Goal: Transaction & Acquisition: Book appointment/travel/reservation

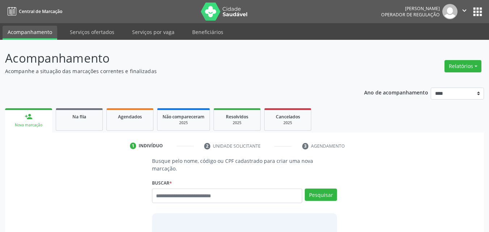
click at [137, 107] on ul "person_add Nova marcação Na fila Agendados Não compareceram 2025 Resolvidos 202…" at bounding box center [244, 119] width 478 height 26
click at [137, 112] on link "Agendados" at bounding box center [129, 119] width 47 height 22
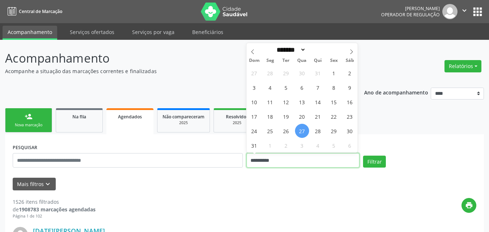
click at [283, 158] on input "**********" at bounding box center [302, 160] width 113 height 14
click at [311, 131] on span "28" at bounding box center [318, 131] width 14 height 14
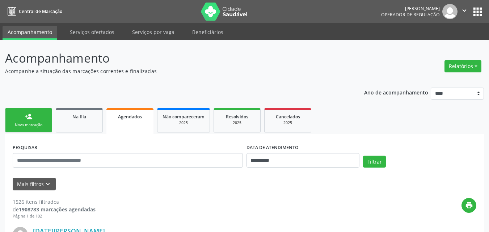
click at [310, 131] on link "Cancelados 2025" at bounding box center [287, 120] width 47 height 24
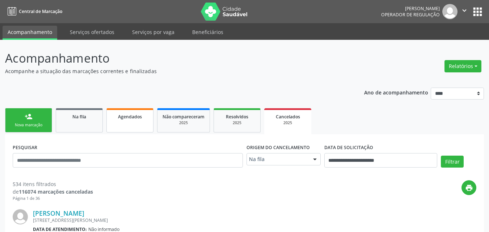
click at [137, 110] on link "Agendados" at bounding box center [129, 120] width 47 height 24
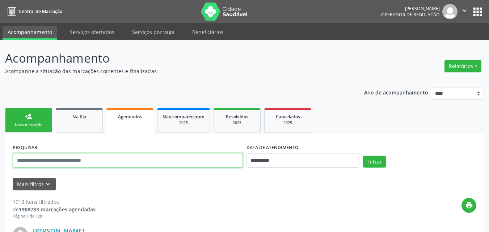
click at [213, 163] on input "text" at bounding box center [128, 160] width 230 height 14
paste input "**********"
type input "**********"
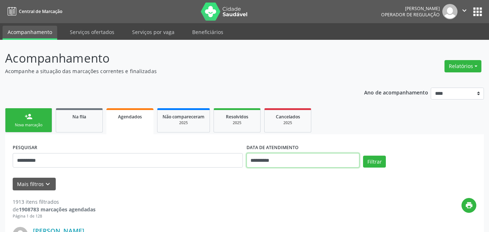
click at [258, 163] on input "**********" at bounding box center [302, 160] width 113 height 14
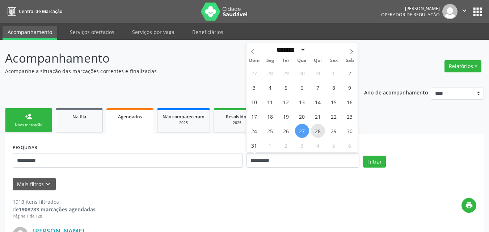
click at [318, 127] on span "28" at bounding box center [318, 131] width 14 height 14
type input "**********"
click at [318, 127] on span "28" at bounding box center [318, 131] width 14 height 14
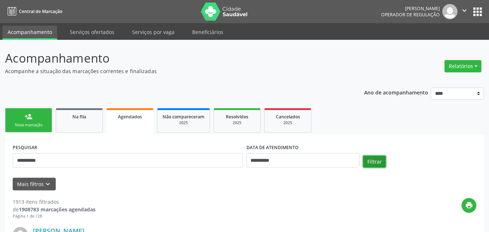
click at [371, 160] on button "Filtrar" at bounding box center [374, 162] width 23 height 12
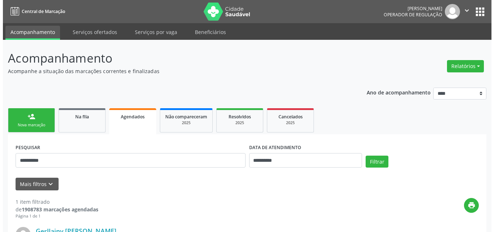
scroll to position [110, 0]
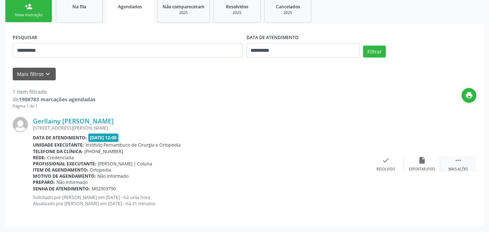
click at [456, 166] on div " Mais ações" at bounding box center [458, 164] width 36 height 16
click at [352, 165] on div "cancel Cancelar" at bounding box center [349, 164] width 36 height 16
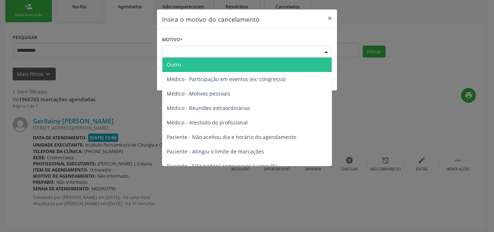
click at [238, 53] on div "Escolha o motivo" at bounding box center [247, 52] width 170 height 12
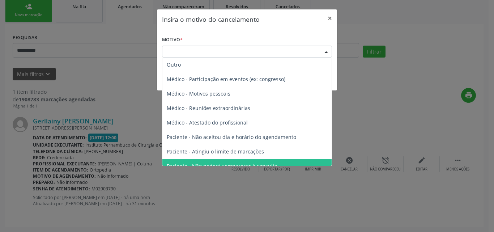
click at [234, 161] on span "Paciente - Não poderá comparecer à consulta" at bounding box center [246, 166] width 169 height 14
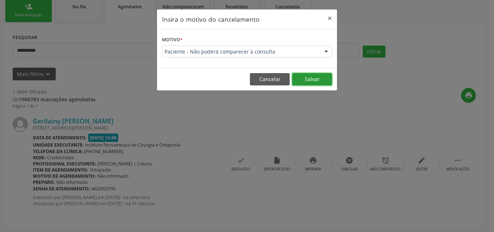
click at [295, 83] on button "Salvar" at bounding box center [312, 79] width 40 height 12
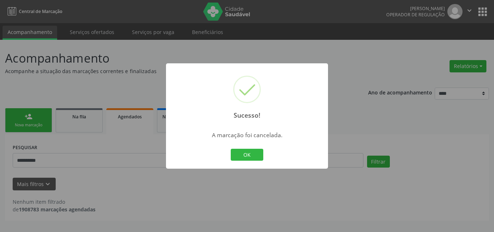
scroll to position [0, 0]
click at [239, 153] on button "OK" at bounding box center [247, 155] width 33 height 12
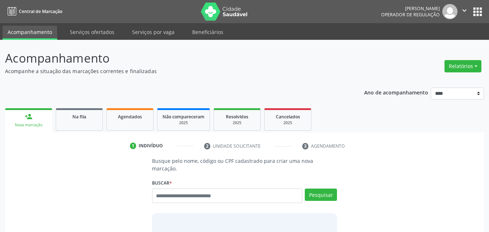
scroll to position [9, 0]
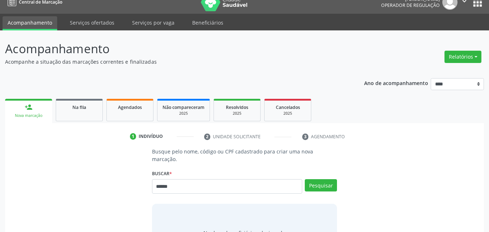
type input "******"
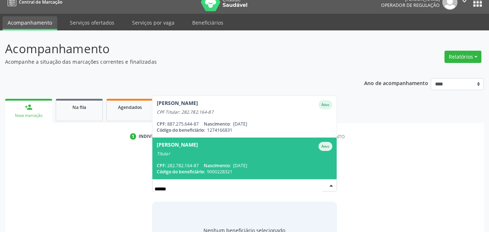
click at [203, 162] on div "CPF: 282.782.164-87 Nascimento: 27/05/1954" at bounding box center [245, 165] width 176 height 6
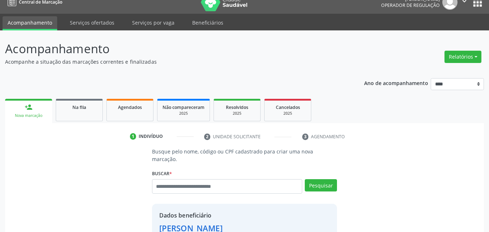
drag, startPoint x: 405, startPoint y: 162, endPoint x: 494, endPoint y: 164, distance: 88.3
click at [488, 164] on html "Central de Marcação Olga Mariana Albuquerque de Melo Operador de regulação  Co…" at bounding box center [244, 107] width 489 height 232
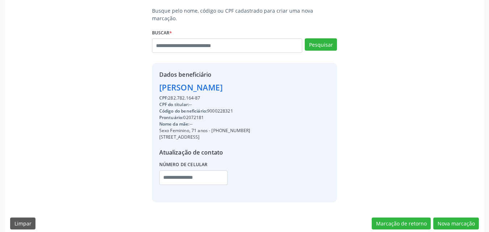
click at [224, 108] on div "Código do beneficiário: 9000228321" at bounding box center [204, 111] width 91 height 7
copy div "9000228321"
click at [452, 220] on button "Nova marcação" at bounding box center [456, 223] width 46 height 12
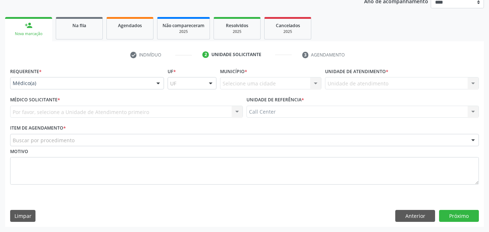
scroll to position [91, 0]
click at [103, 75] on div "Requerente * Médico(a) Médico(a) Enfermeiro(a) Paciente Nenhum resultado encont…" at bounding box center [87, 77] width 154 height 23
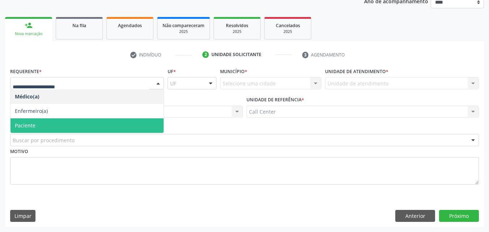
click at [89, 123] on span "Paciente" at bounding box center [86, 125] width 153 height 14
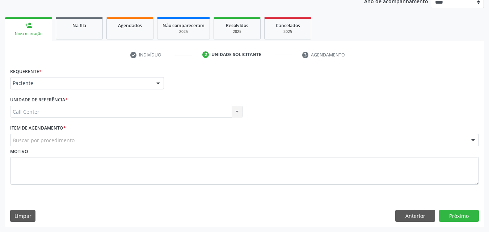
click at [89, 142] on div "Buscar por procedimento" at bounding box center [244, 140] width 468 height 12
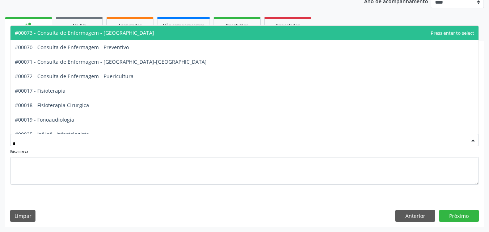
type input "**"
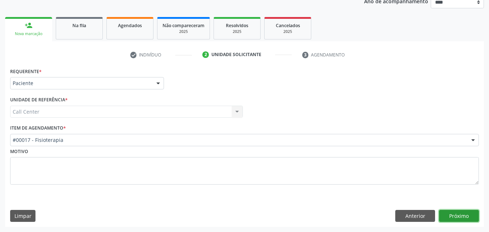
click at [452, 214] on button "Próximo" at bounding box center [459, 216] width 40 height 12
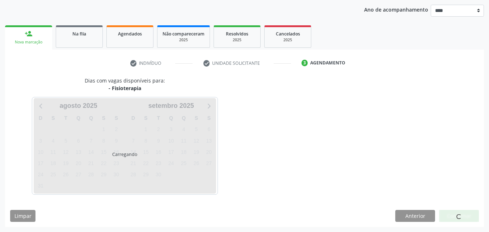
scroll to position [83, 0]
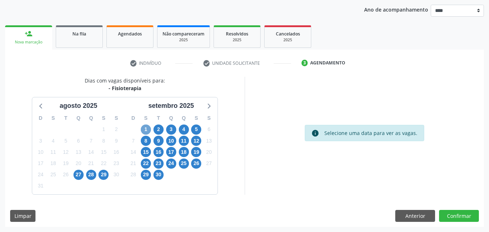
click at [146, 129] on span "1" at bounding box center [146, 129] width 10 height 10
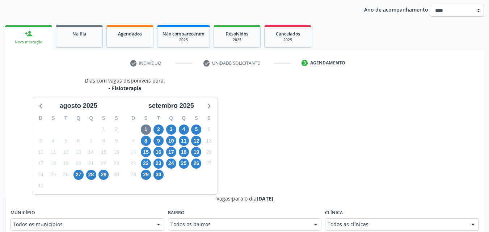
click at [414, 218] on div "Clínica Todos as clínicas Todos as clínicas Hse S.o.S. Fisioterapia Ltda Nenhum…" at bounding box center [402, 218] width 154 height 23
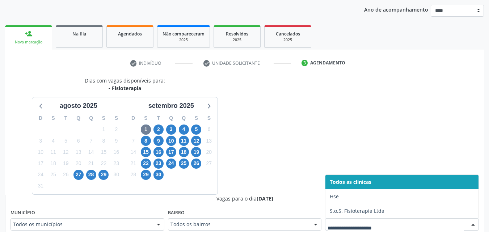
scroll to position [86, 0]
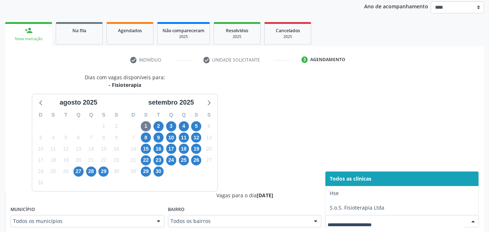
click at [417, 219] on div at bounding box center [402, 221] width 154 height 12
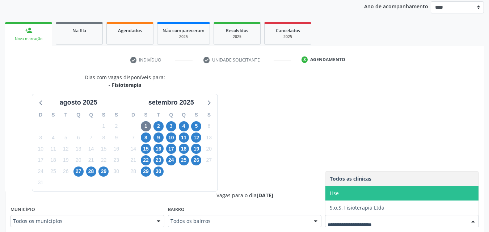
click at [404, 197] on span "Hse" at bounding box center [401, 193] width 153 height 14
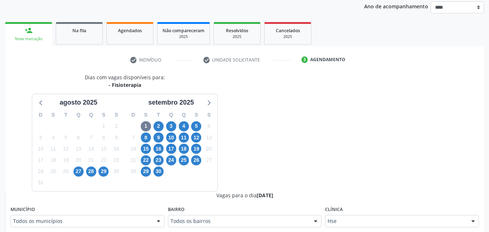
scroll to position [289, 0]
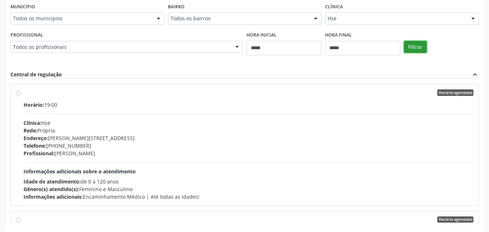
click at [406, 42] on button "Filtrar" at bounding box center [415, 47] width 23 height 12
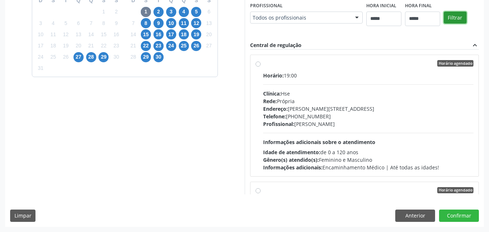
scroll to position [171, 0]
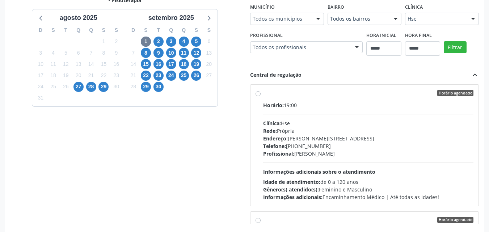
click at [345, 153] on div "Profissional: Ludmyla Évelyn Maux Lopes da Silva" at bounding box center [368, 154] width 210 height 8
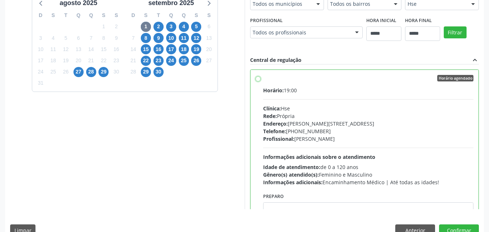
scroll to position [200, 0]
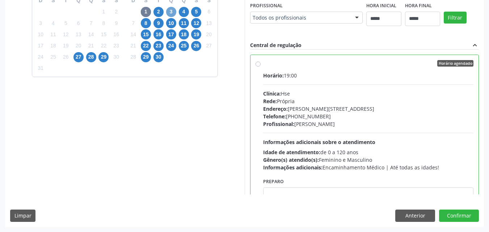
click at [171, 16] on span "3" at bounding box center [171, 12] width 10 height 10
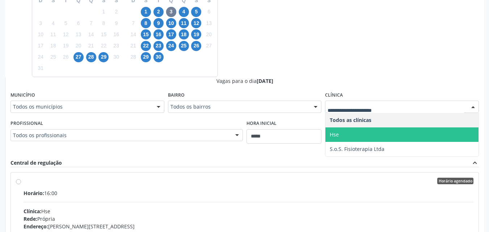
click at [355, 137] on span "Hse" at bounding box center [401, 134] width 153 height 14
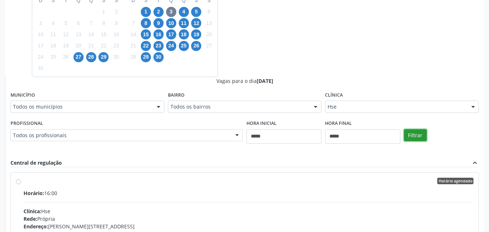
click at [410, 135] on button "Filtrar" at bounding box center [415, 135] width 23 height 12
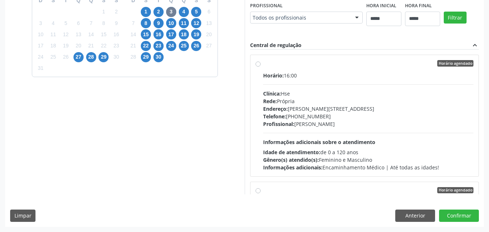
click at [287, 94] on div "Clínica: Hse" at bounding box center [368, 94] width 210 height 8
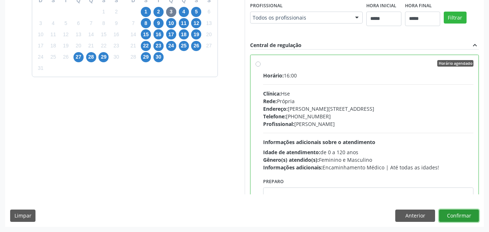
click at [452, 214] on button "Confirmar" at bounding box center [459, 215] width 40 height 12
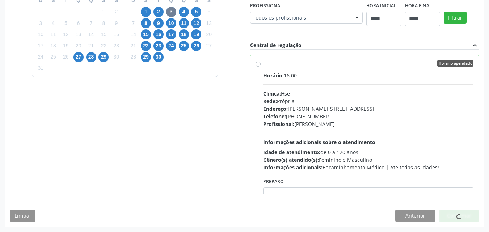
scroll to position [9, 0]
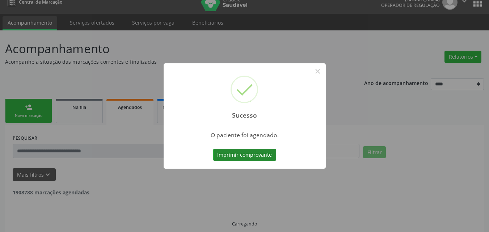
click at [227, 156] on button "Imprimir comprovante" at bounding box center [244, 155] width 63 height 12
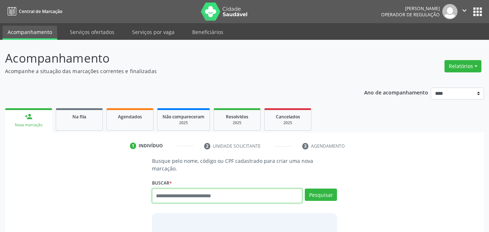
scroll to position [9, 0]
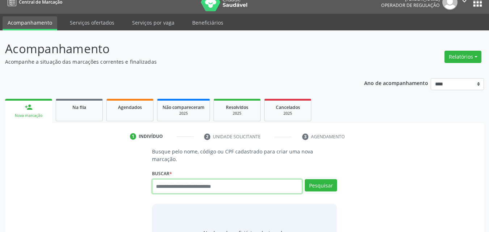
type input "*"
type input "******"
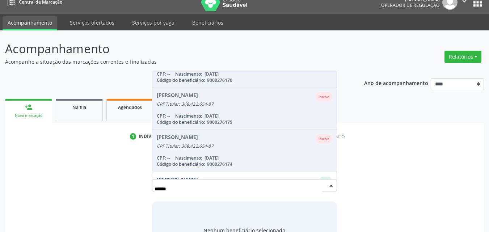
scroll to position [94, 0]
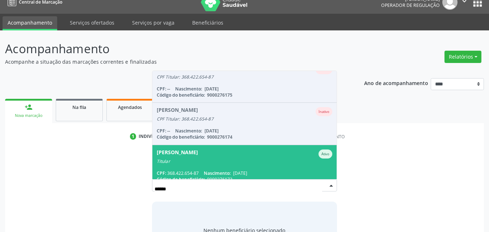
click at [287, 170] on div "CPF: 368.422.654-87 Nascimento: 16/07/1961" at bounding box center [245, 173] width 176 height 6
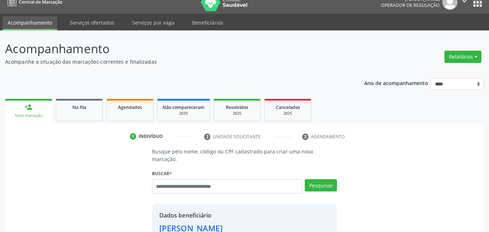
scroll to position [150, 0]
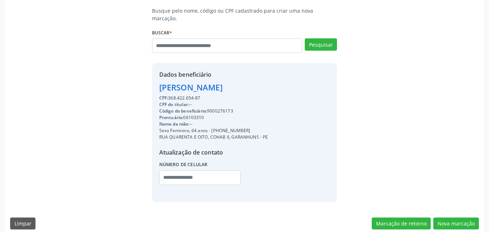
click at [230, 101] on div "CPF do titular: --" at bounding box center [213, 104] width 109 height 7
click at [229, 108] on div "Código do beneficiário: 9000276173" at bounding box center [213, 111] width 109 height 7
click at [230, 108] on div "Código do beneficiário: 9000276173" at bounding box center [213, 111] width 109 height 7
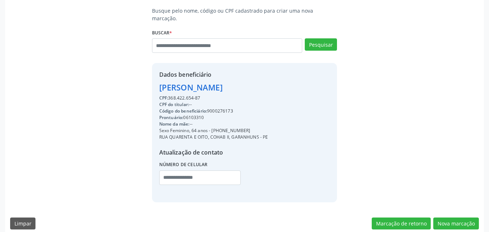
drag, startPoint x: 225, startPoint y: 101, endPoint x: 225, endPoint y: 105, distance: 4.4
click at [225, 105] on div "CPF: 368.422.654-87 CPF do titular: -- Código do beneficiário: 9000276173 Pront…" at bounding box center [213, 142] width 109 height 95
click at [225, 108] on div "Código do beneficiário: 9000276173" at bounding box center [213, 111] width 109 height 7
copy div "9000276173"
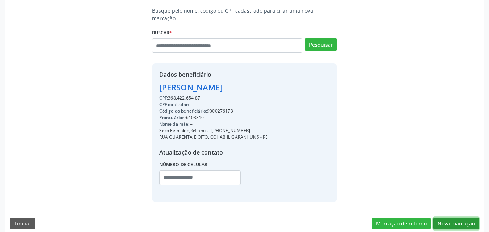
click at [450, 217] on button "Nova marcação" at bounding box center [456, 223] width 46 height 12
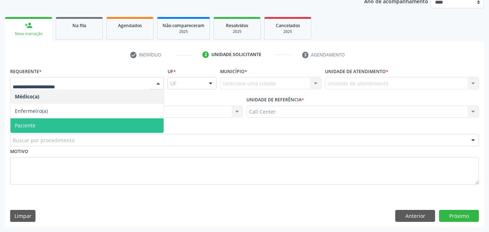
click at [93, 123] on span "Paciente" at bounding box center [86, 125] width 153 height 14
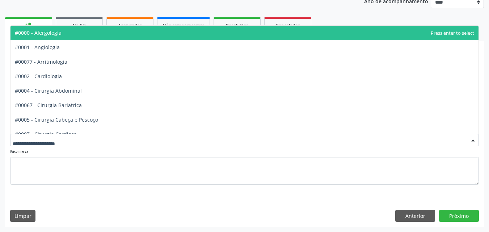
click at [92, 141] on div at bounding box center [244, 140] width 468 height 12
type input "*"
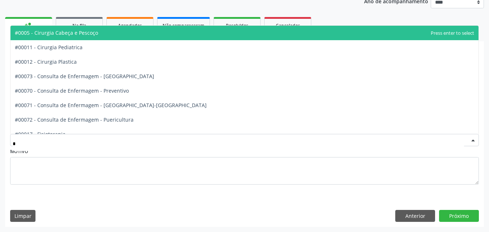
scroll to position [0, 0]
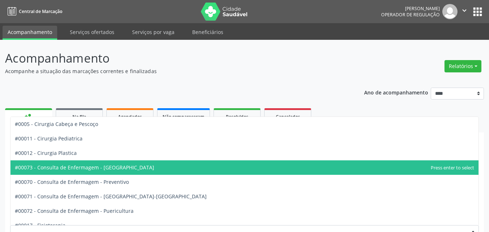
click at [478, 176] on div "Requerente * Paciente Médico(a) Enfermeiro(a) Paciente Nenhum resultado encontr…" at bounding box center [244, 171] width 472 height 28
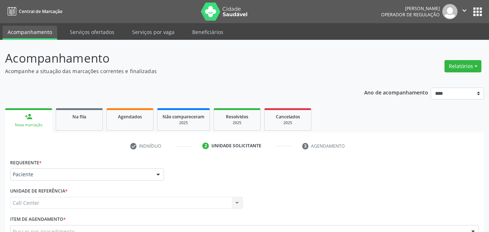
click at [478, 176] on div "Requerente * Paciente Médico(a) Enfermeiro(a) Paciente Nenhum resultado encontr…" at bounding box center [244, 171] width 472 height 28
click at [268, 172] on div "Requerente * Paciente Médico(a) Enfermeiro(a) Paciente Nenhum resultado encontr…" at bounding box center [244, 171] width 472 height 28
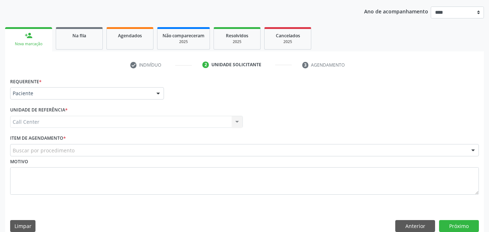
scroll to position [87, 0]
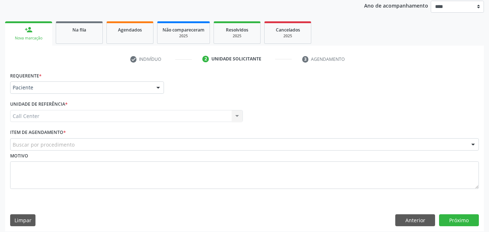
click at [205, 145] on div "Buscar por procedimento" at bounding box center [244, 144] width 468 height 12
click at [463, 220] on button "Próximo" at bounding box center [459, 220] width 40 height 12
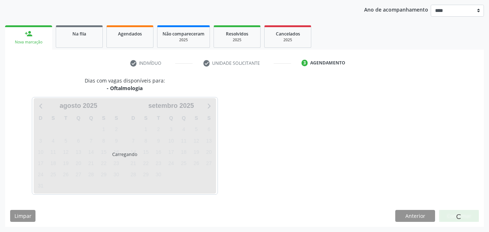
scroll to position [83, 0]
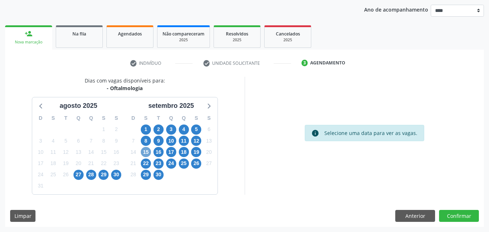
click at [149, 148] on span "15" at bounding box center [146, 152] width 10 height 10
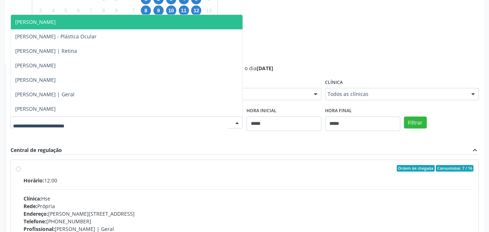
scroll to position [289, 0]
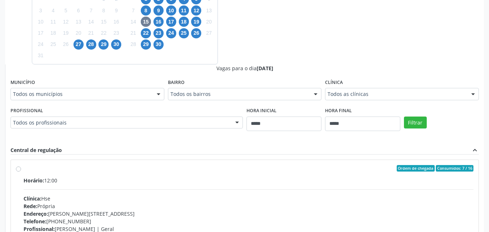
click at [311, 52] on div "Dias com vagas disponíveis para: - Oftalmologia agosto 2025 D S T Q Q S S 27 28…" at bounding box center [244, 122] width 478 height 353
click at [142, 44] on span "29" at bounding box center [146, 44] width 10 height 10
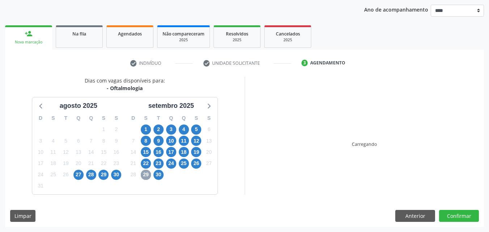
scroll to position [213, 0]
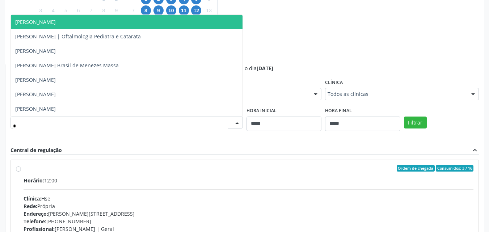
type input "**"
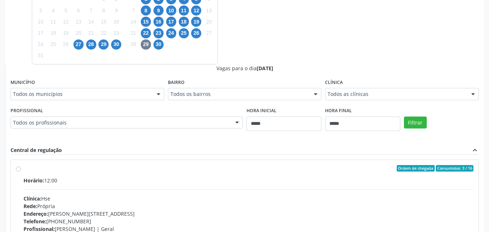
click at [315, 72] on div "Vagas para o dia 29/09/2025" at bounding box center [244, 68] width 468 height 8
click at [170, 10] on span "10" at bounding box center [171, 10] width 10 height 10
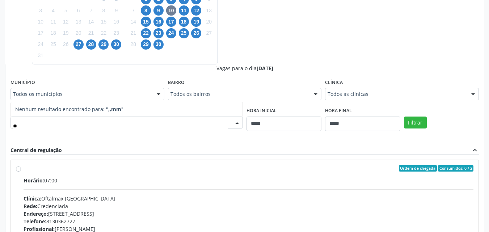
type input "*"
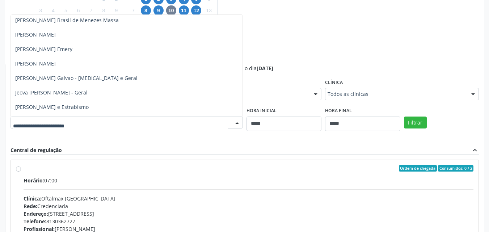
scroll to position [177, 0]
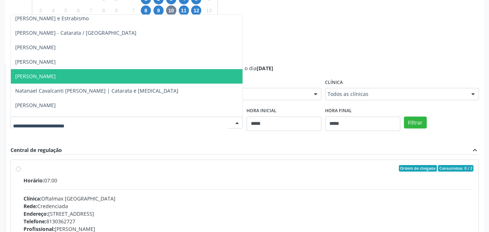
click at [194, 75] on span "[PERSON_NAME]" at bounding box center [126, 76] width 231 height 14
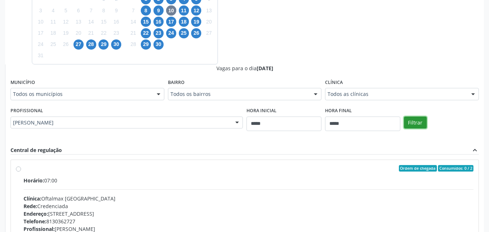
click at [414, 126] on button "Filtrar" at bounding box center [415, 122] width 23 height 12
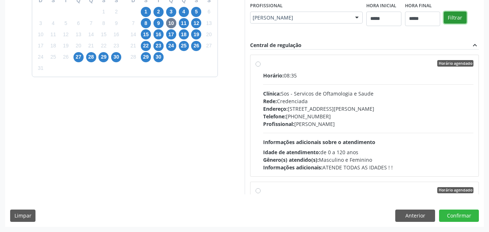
scroll to position [200, 0]
click at [414, 126] on div "Profissional: Moyses Emery Lopes Filho" at bounding box center [368, 124] width 210 height 8
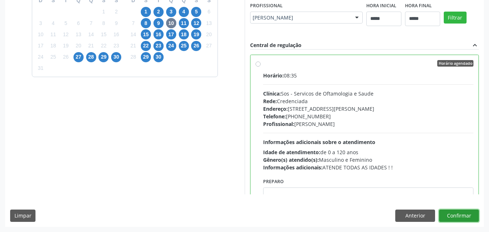
click at [448, 214] on button "Confirmar" at bounding box center [459, 215] width 40 height 12
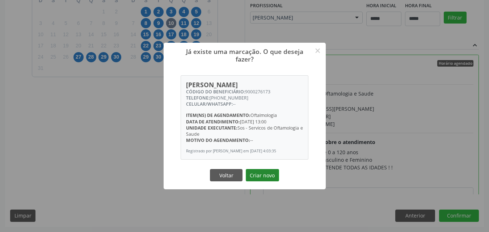
click at [263, 179] on button "Criar novo" at bounding box center [262, 175] width 33 height 12
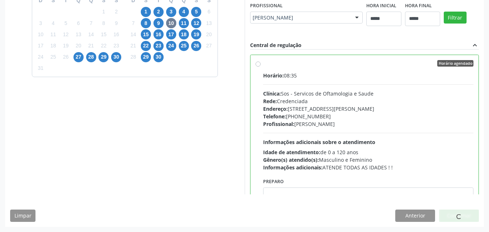
scroll to position [9, 0]
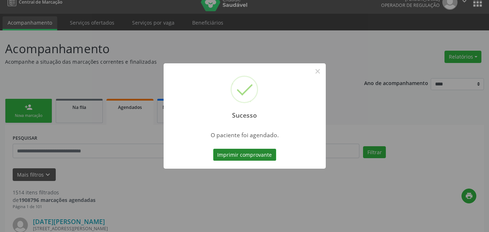
click at [238, 153] on button "Imprimir comprovante" at bounding box center [244, 155] width 63 height 12
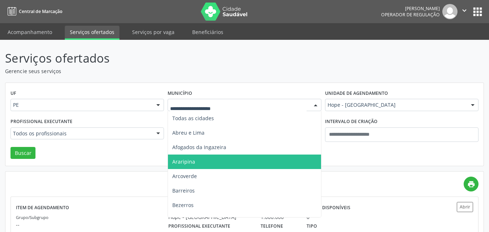
type input "*"
click at [203, 157] on span "Garanhuns" at bounding box center [244, 161] width 153 height 14
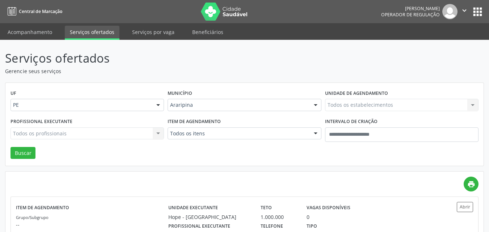
click at [208, 128] on div "Todos os itens" at bounding box center [243, 133] width 153 height 12
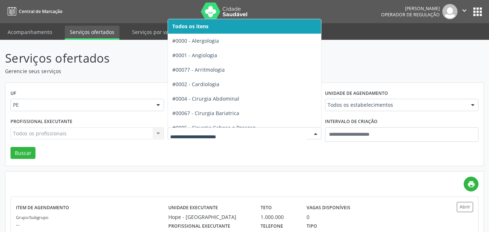
type input "*"
type input "**"
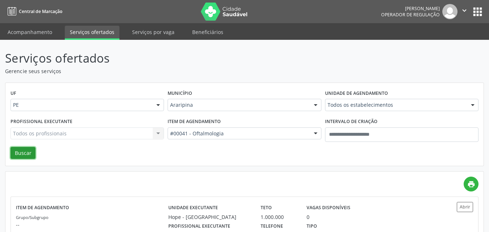
click at [22, 153] on button "Buscar" at bounding box center [22, 153] width 25 height 12
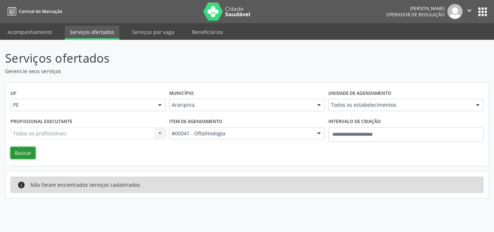
click at [24, 154] on button "Buscar" at bounding box center [22, 153] width 25 height 12
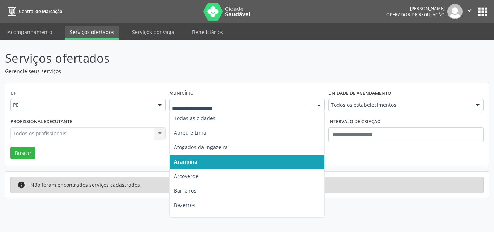
type input "*"
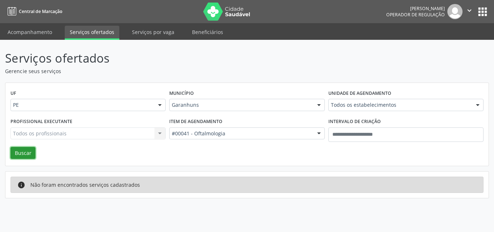
click at [29, 152] on button "Buscar" at bounding box center [22, 153] width 25 height 12
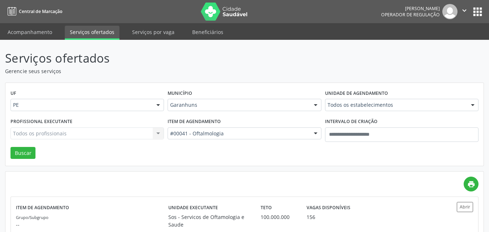
scroll to position [203, 0]
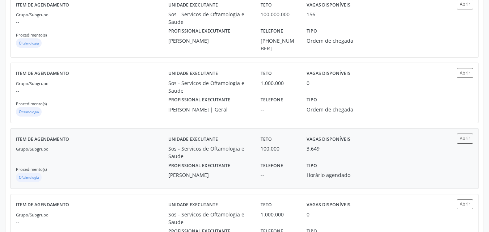
click at [324, 145] on div "3.649" at bounding box center [335, 149] width 59 height 8
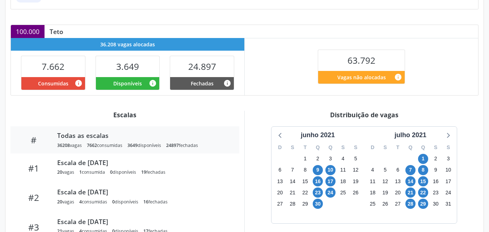
scroll to position [159, 0]
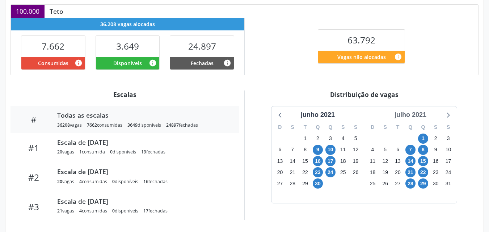
click at [412, 115] on div "julho 2021" at bounding box center [410, 115] width 38 height 10
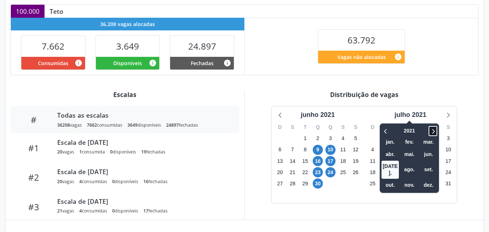
click at [432, 127] on icon at bounding box center [432, 131] width 7 height 9
click at [427, 167] on span "set." at bounding box center [427, 169] width 17 height 11
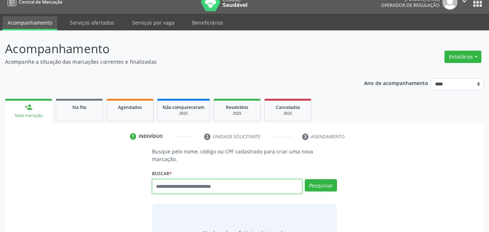
scroll to position [9, 0]
type input "********"
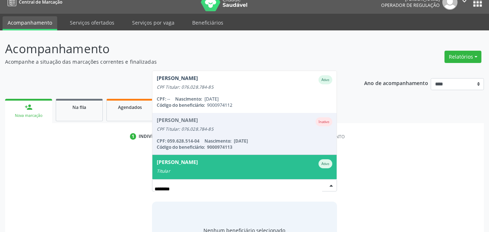
click at [198, 159] on div "[PERSON_NAME]" at bounding box center [177, 163] width 41 height 9
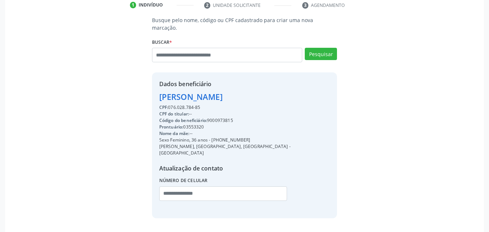
scroll to position [142, 0]
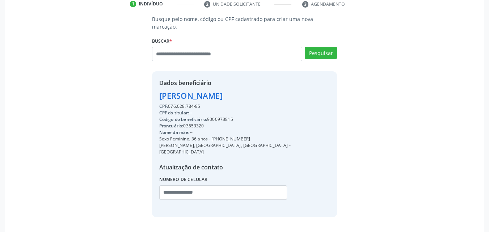
click at [219, 116] on div "Código do beneficiário: 9000973815" at bounding box center [244, 119] width 171 height 7
copy div "9000973815"
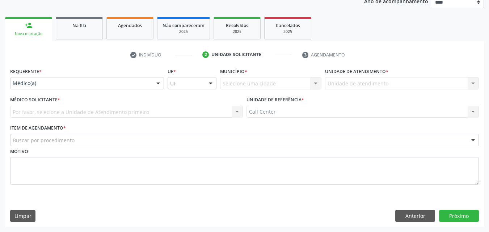
scroll to position [91, 0]
click at [70, 75] on div "Requerente * Médico(a) Médico(a) Enfermeiro(a) Paciente Nenhum resultado encont…" at bounding box center [87, 77] width 154 height 23
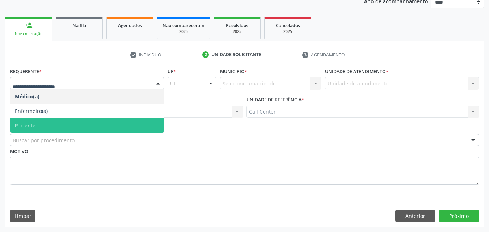
click at [74, 127] on span "Paciente" at bounding box center [86, 125] width 153 height 14
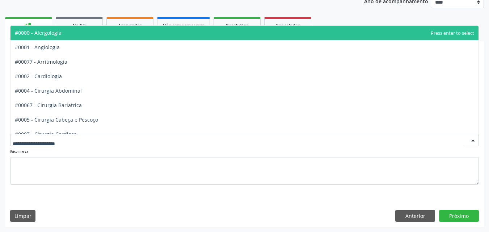
click at [78, 139] on div at bounding box center [244, 140] width 468 height 12
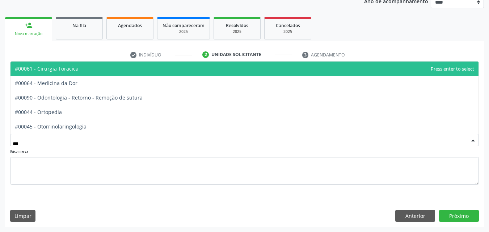
type input "****"
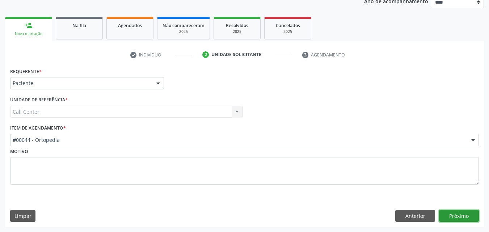
click at [456, 219] on button "Próximo" at bounding box center [459, 216] width 40 height 12
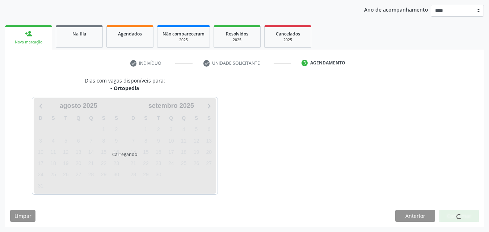
scroll to position [83, 0]
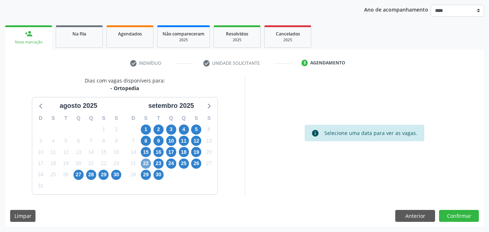
click at [144, 163] on span "22" at bounding box center [146, 163] width 10 height 10
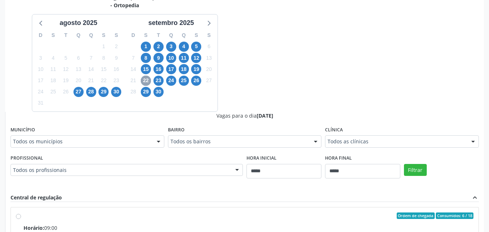
scroll to position [190, 0]
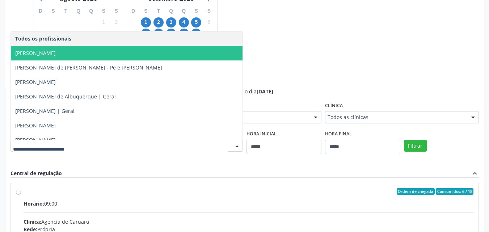
click at [212, 55] on span "[PERSON_NAME]" at bounding box center [126, 53] width 231 height 14
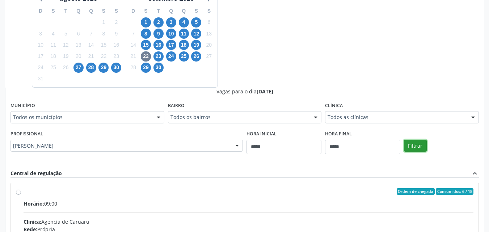
click at [413, 144] on button "Filtrar" at bounding box center [415, 146] width 23 height 12
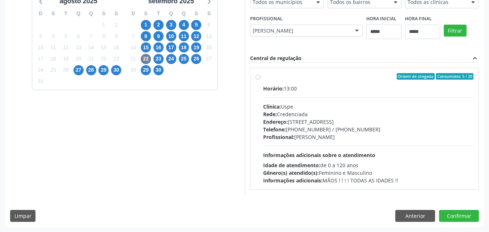
click at [413, 143] on div "Horário: 13:00 Clínica: Uspe Rede: Credenciada Endereço: Rua do Espinheiro, nº …" at bounding box center [368, 134] width 210 height 99
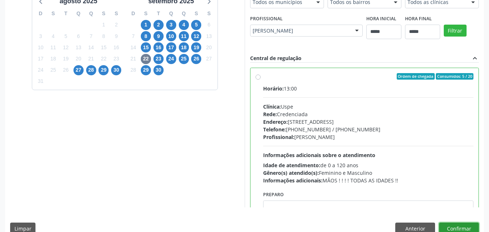
click at [461, 224] on button "Confirmar" at bounding box center [459, 228] width 40 height 12
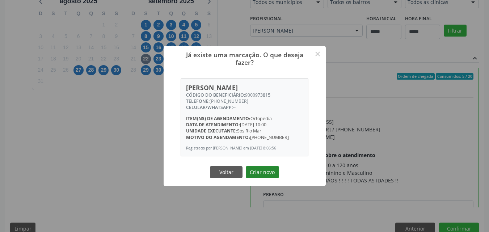
click at [265, 173] on button "Criar novo" at bounding box center [262, 172] width 33 height 12
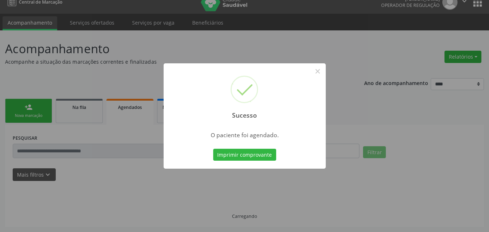
scroll to position [9, 0]
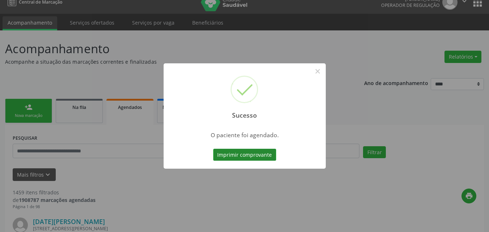
click at [244, 150] on button "Imprimir comprovante" at bounding box center [244, 155] width 63 height 12
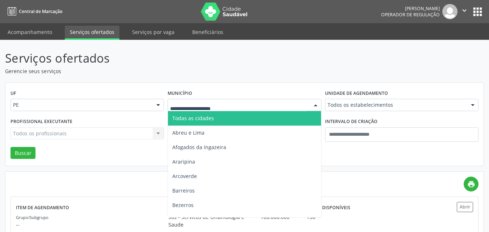
click at [307, 102] on div at bounding box center [243, 105] width 153 height 12
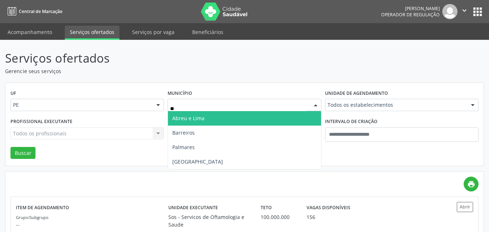
type input "***"
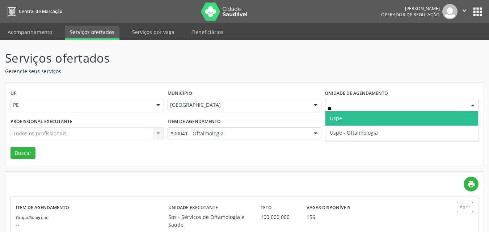
type input "***"
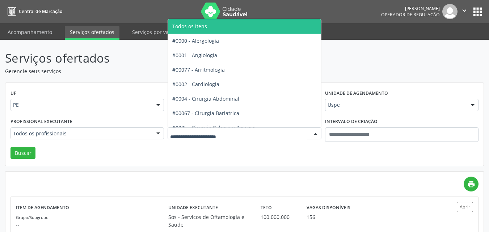
click at [213, 137] on div at bounding box center [243, 133] width 153 height 12
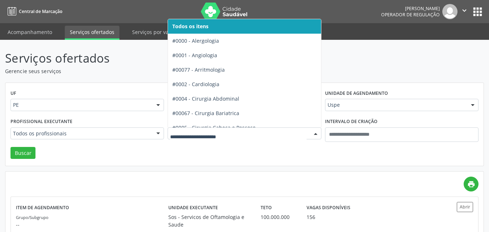
click at [125, 128] on div "Todos os profissionais" at bounding box center [86, 133] width 153 height 12
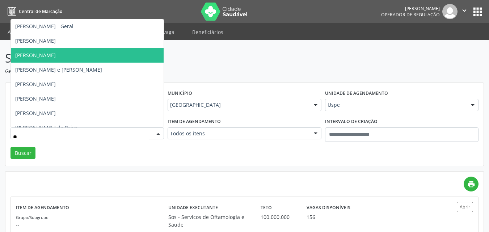
type input "***"
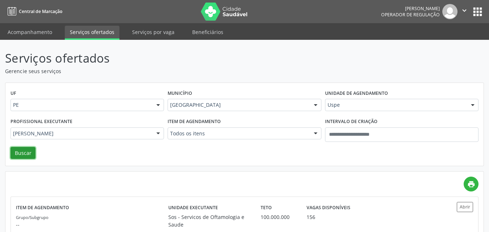
click at [17, 156] on button "Buscar" at bounding box center [22, 153] width 25 height 12
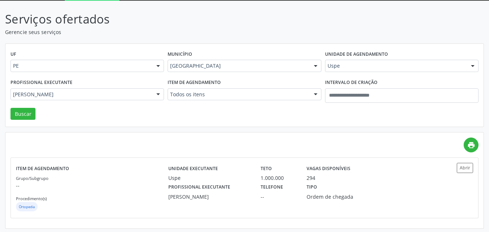
scroll to position [41, 0]
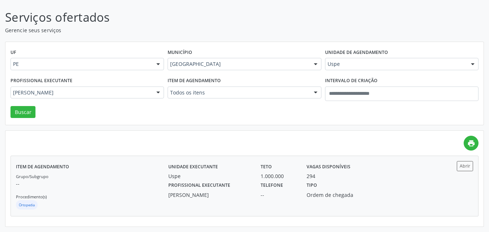
click at [339, 167] on label "Vagas disponíveis" at bounding box center [328, 166] width 44 height 11
